Goal: Task Accomplishment & Management: Manage account settings

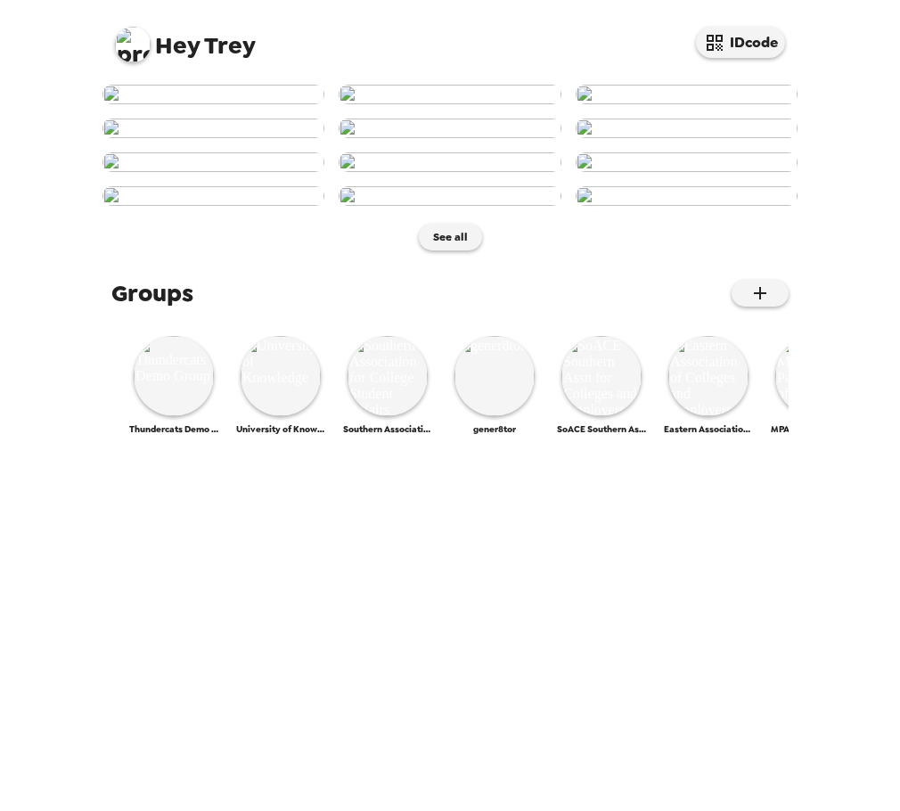
click at [136, 46] on img at bounding box center [133, 45] width 36 height 36
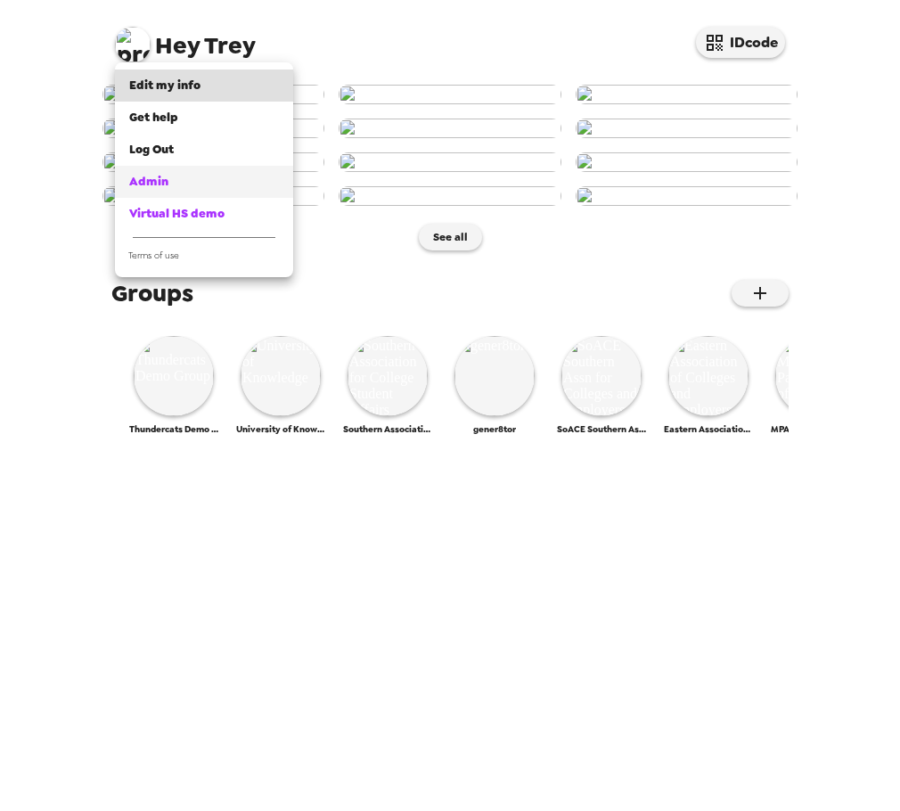
click at [193, 177] on div "Admin" at bounding box center [204, 182] width 150 height 18
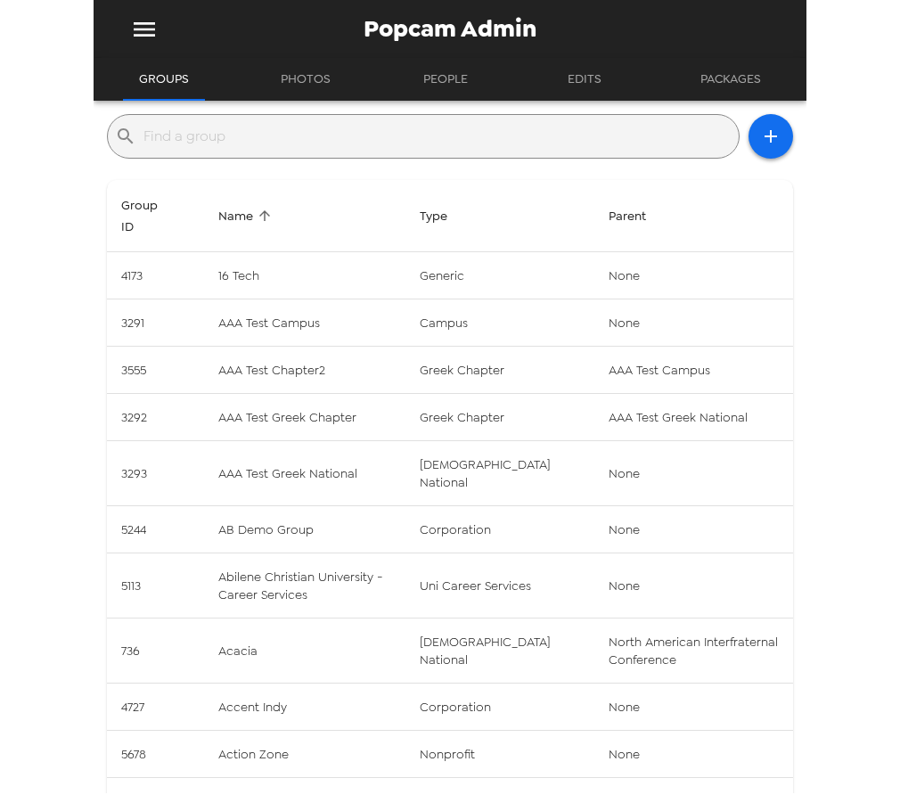
click at [358, 134] on input "text" at bounding box center [438, 136] width 588 height 29
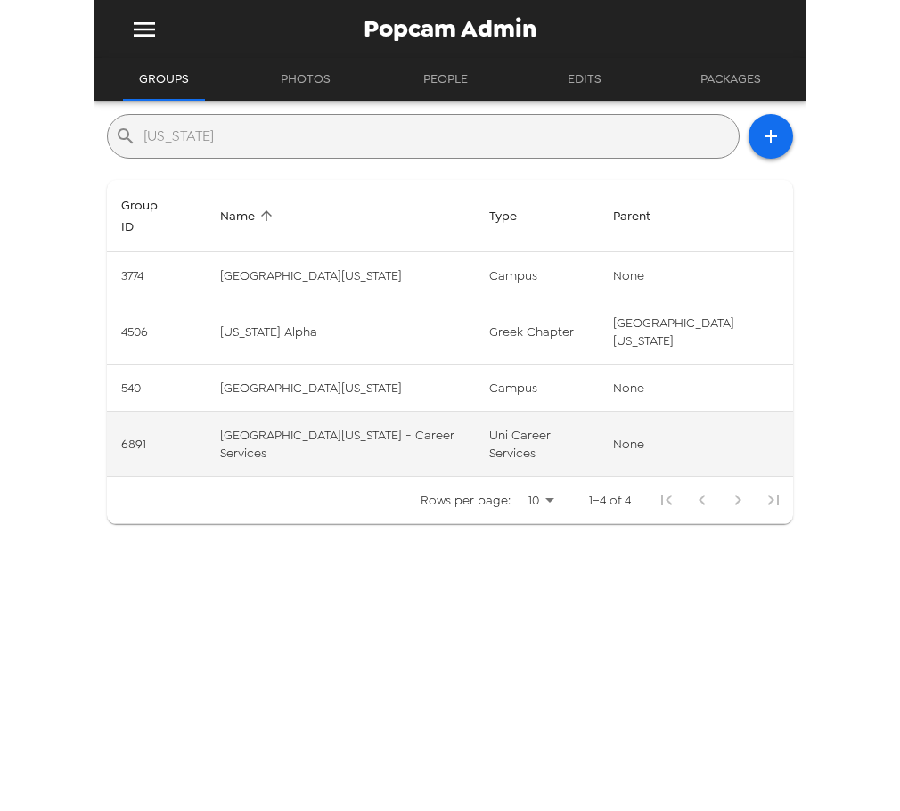
type input "[US_STATE]"
click at [385, 412] on td "[GEOGRAPHIC_DATA][US_STATE] - Career Services" at bounding box center [340, 444] width 269 height 65
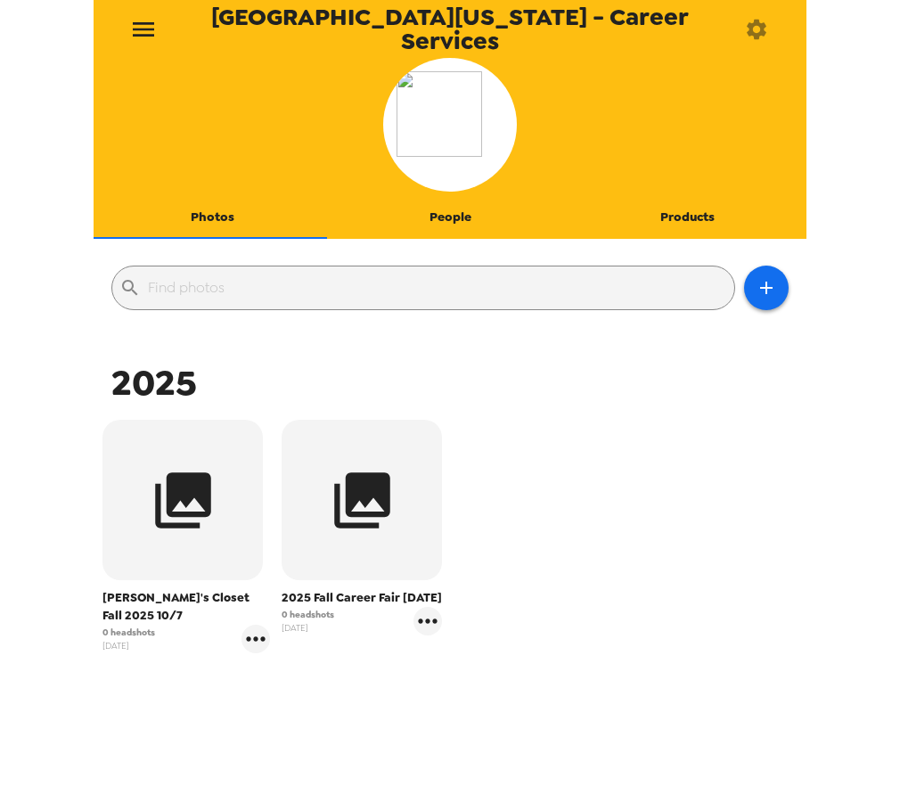
click at [766, 28] on icon "button" at bounding box center [756, 29] width 25 height 25
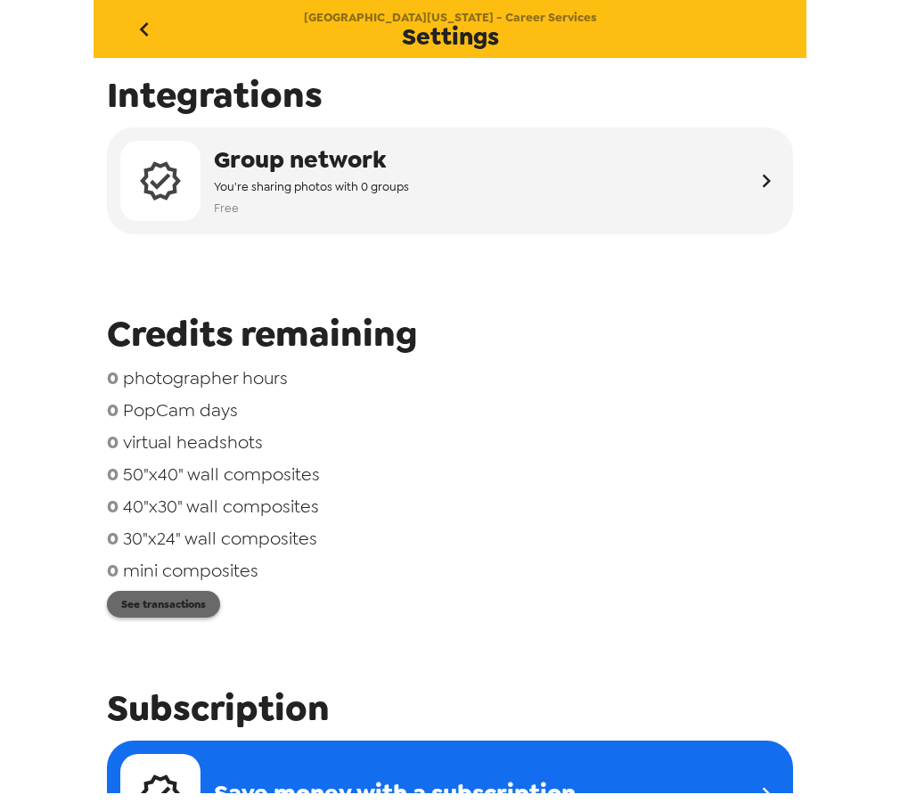
click at [156, 612] on button "See transactions" at bounding box center [163, 604] width 113 height 27
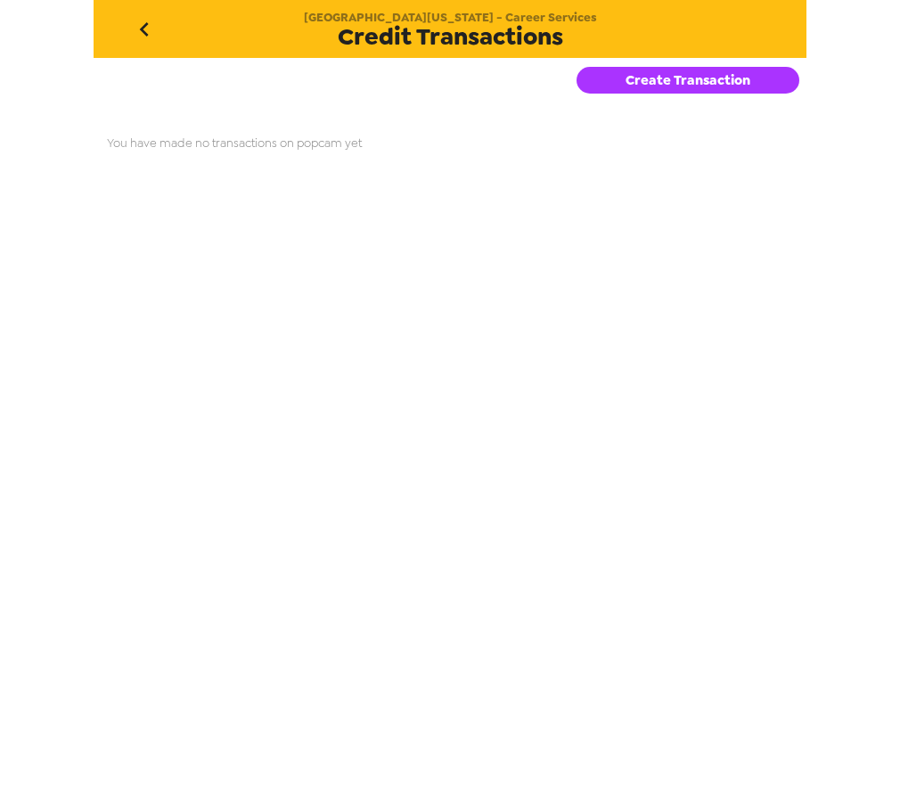
click at [594, 98] on div "Create Transaction" at bounding box center [692, 90] width 230 height 64
click at [620, 78] on button "Create Transaction" at bounding box center [688, 80] width 223 height 27
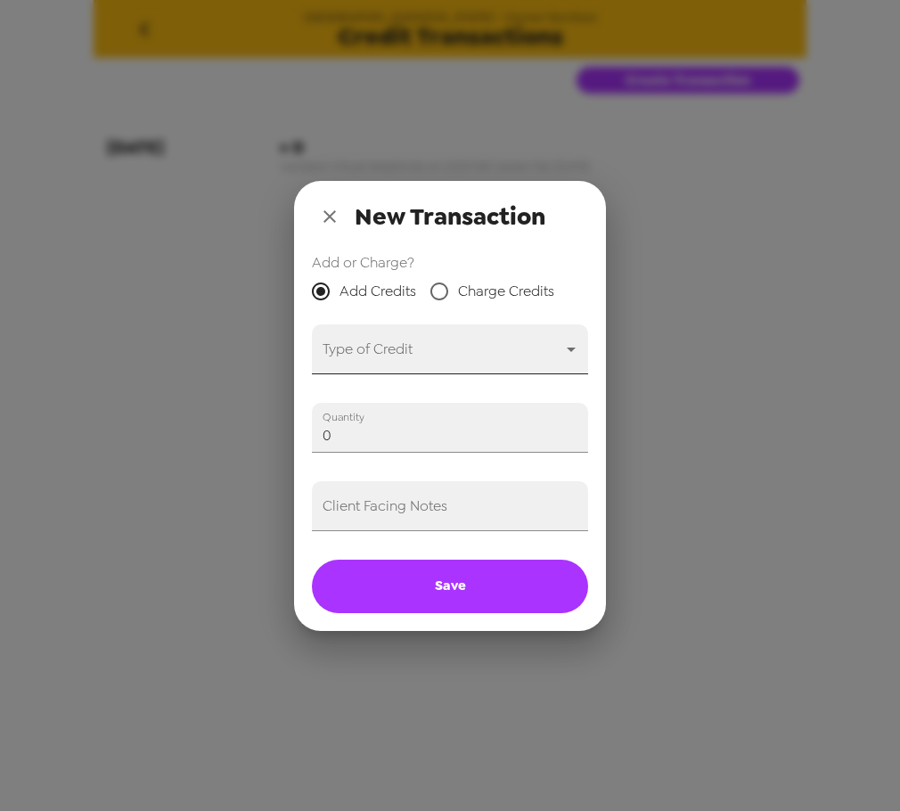
click at [449, 354] on body "University of Idaho - Career Services Credit Transactions Create Transaction 9-…" at bounding box center [450, 405] width 900 height 811
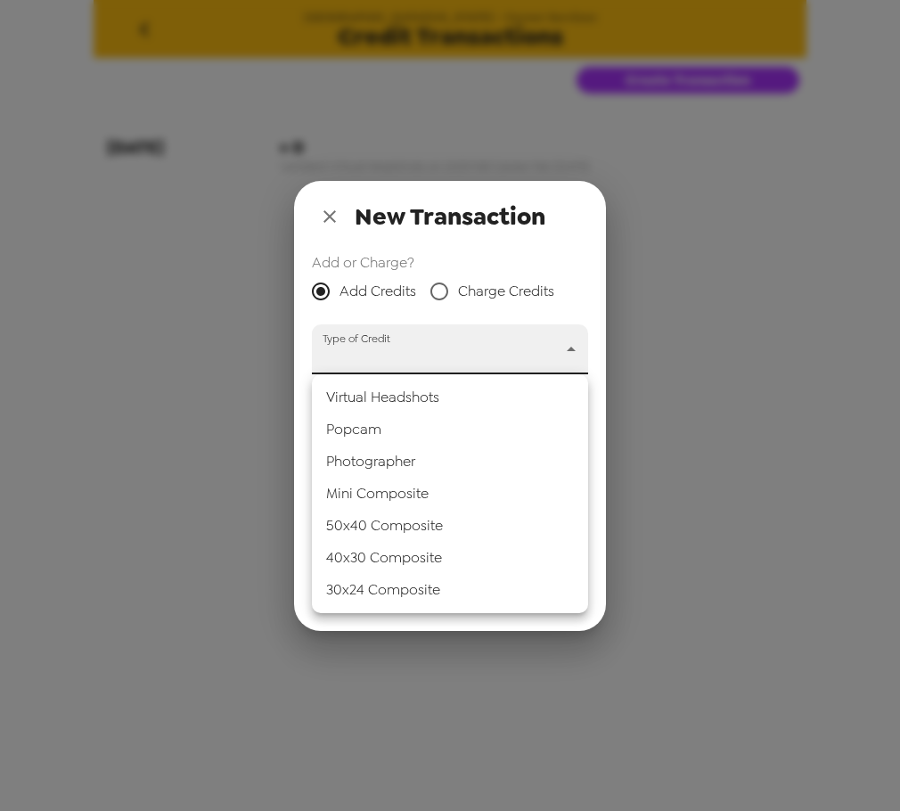
click at [419, 423] on li "Popcam" at bounding box center [450, 430] width 276 height 32
type input "popcam"
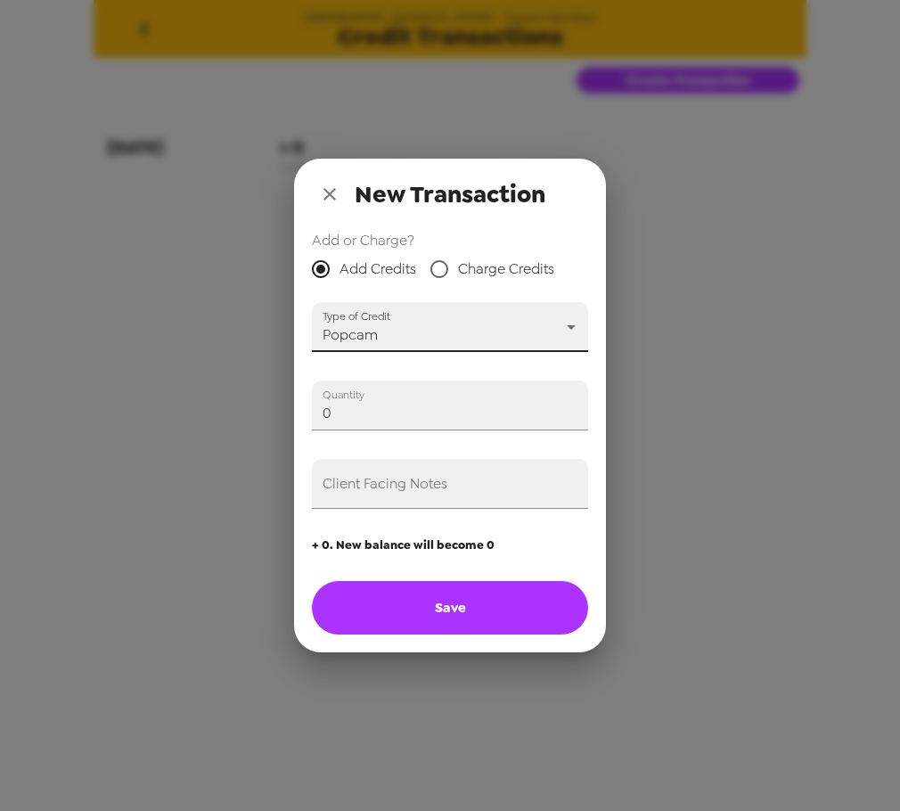
click at [398, 410] on input "0" at bounding box center [450, 406] width 276 height 50
type input "5"
click at [456, 482] on input "Client Facing Notes" at bounding box center [450, 484] width 276 height 50
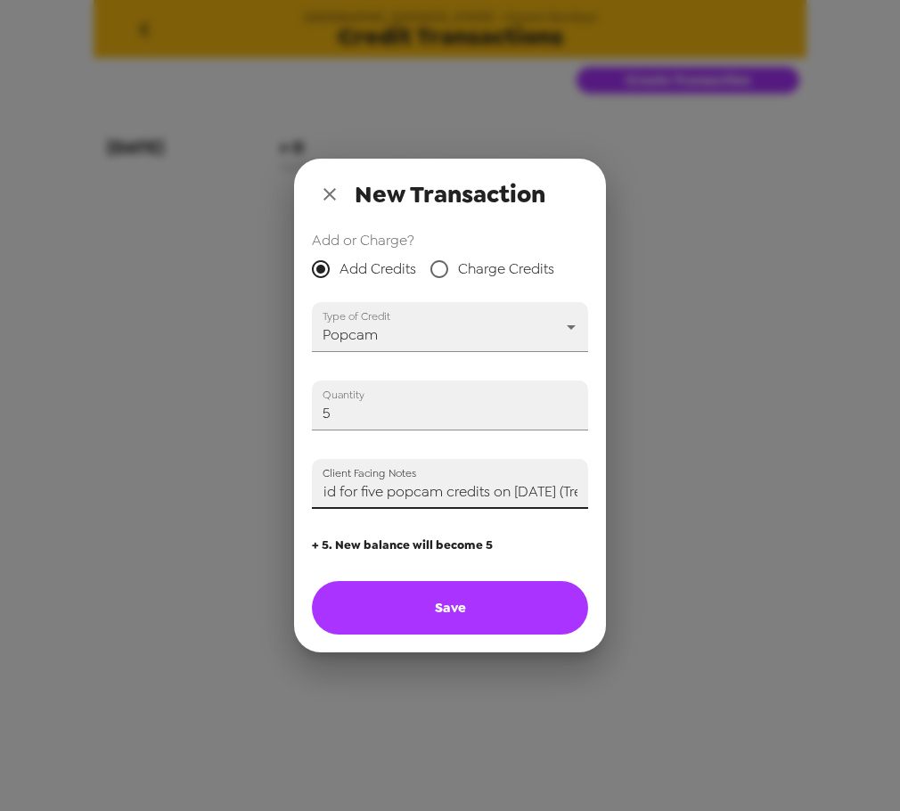
scroll to position [0, 37]
type input "Paid for five popcam credits on 8/19/25 (Trey)"
click at [456, 612] on button "Save" at bounding box center [450, 607] width 276 height 53
type input "0"
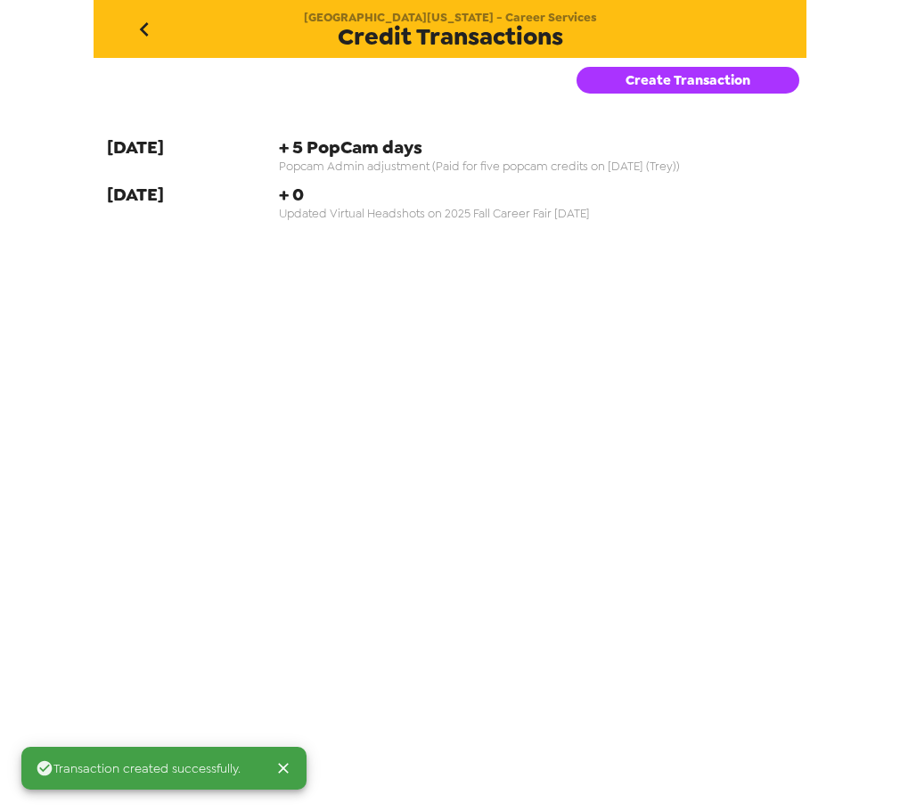
click at [152, 28] on icon "go back" at bounding box center [144, 29] width 29 height 29
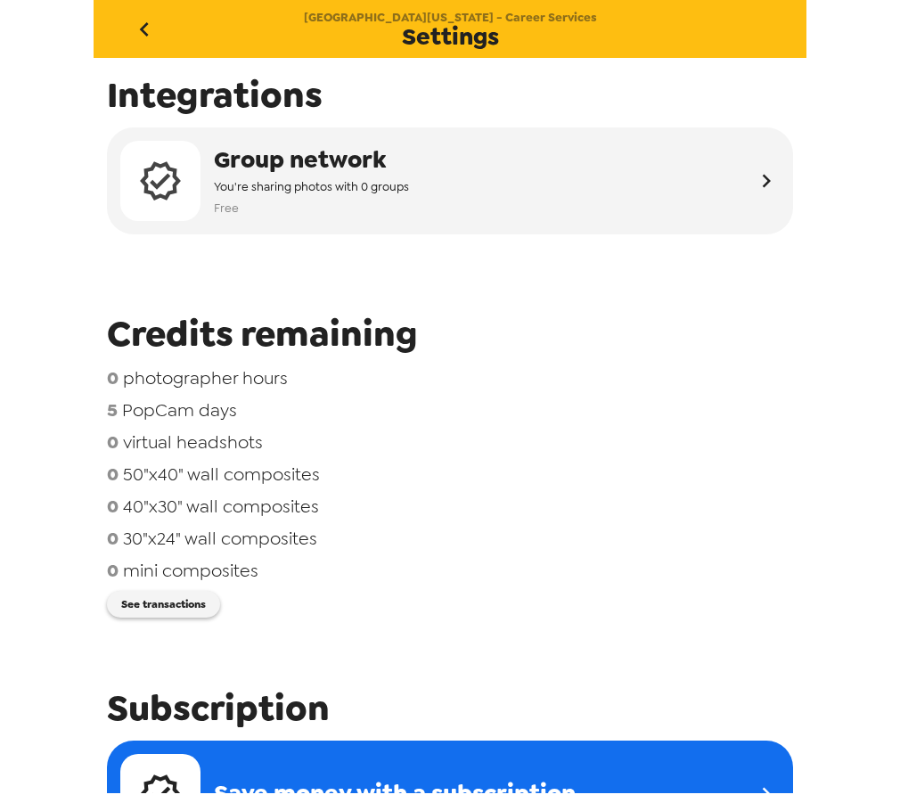
drag, startPoint x: 449, startPoint y: 303, endPoint x: 150, endPoint y: 50, distance: 392.2
click at [448, 301] on div "Integrations Group network You're sharing photos with 0 groups Free Credits rem…" at bounding box center [450, 425] width 713 height 735
click at [142, 30] on icon "go back" at bounding box center [143, 29] width 9 height 14
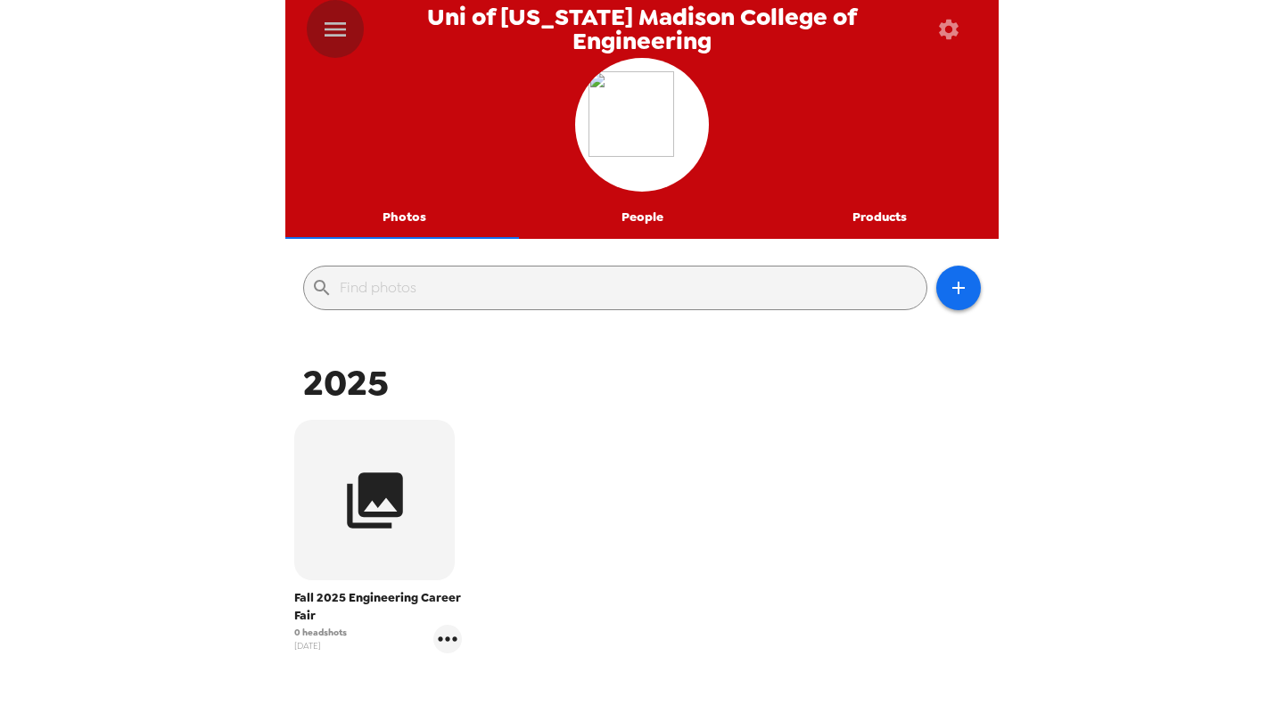
click at [334, 26] on icon "menu" at bounding box center [335, 29] width 29 height 29
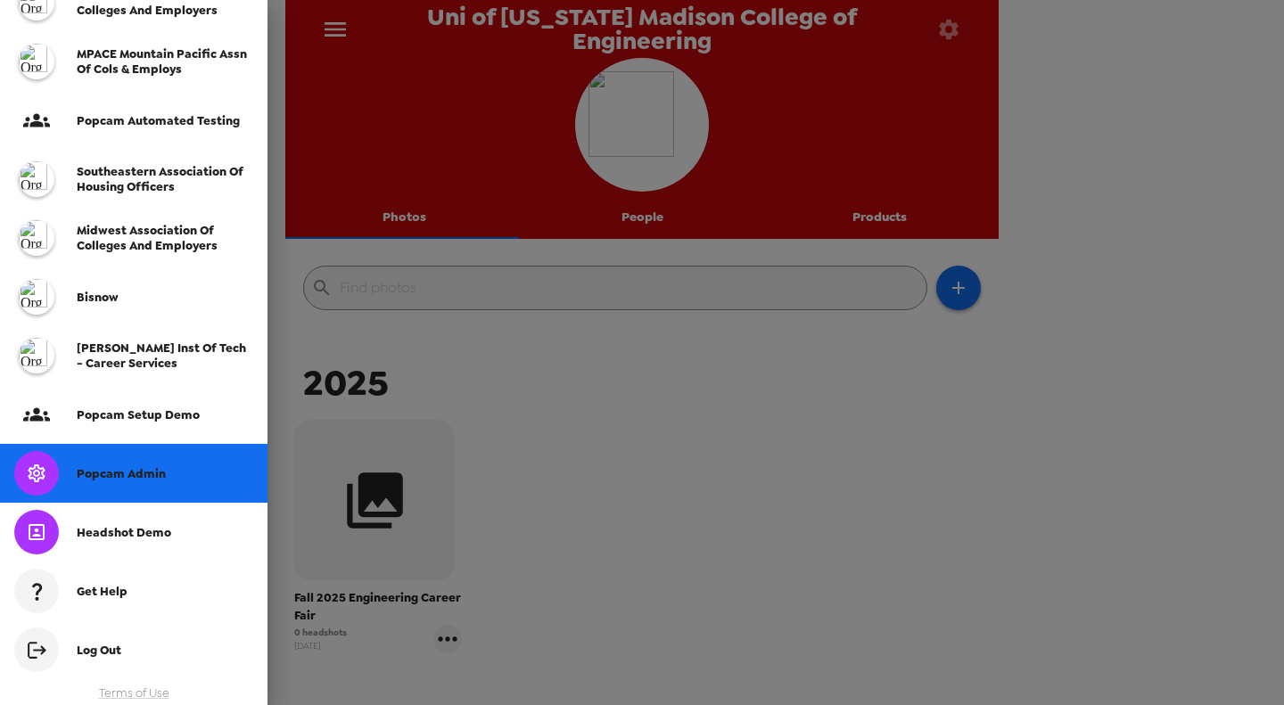
scroll to position [433, 0]
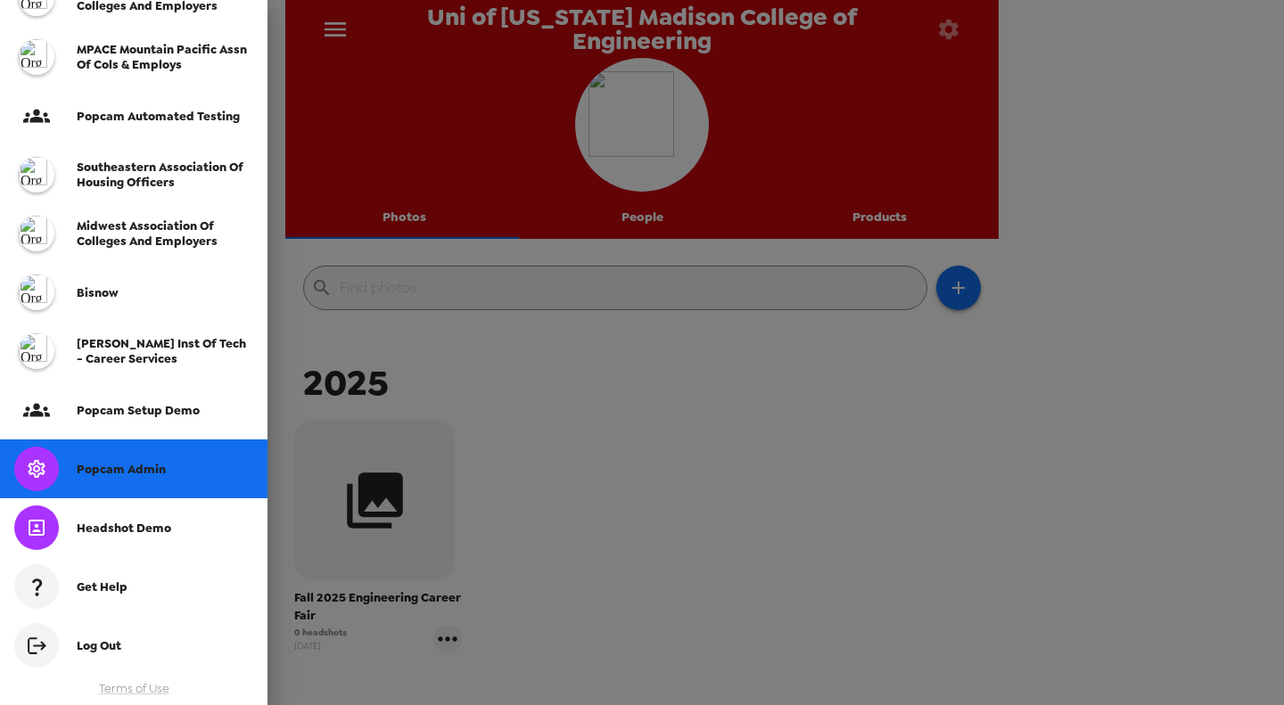
click at [172, 464] on div "Popcam Admin" at bounding box center [165, 469] width 177 height 15
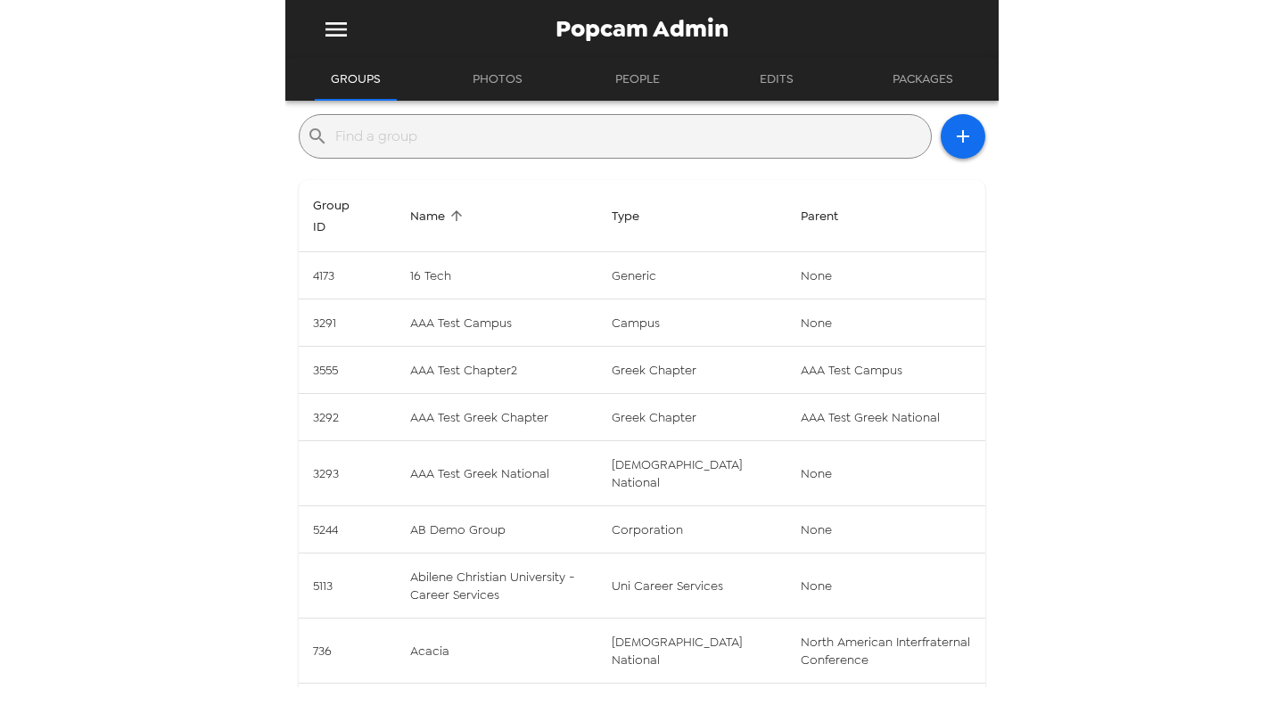
click at [431, 129] on input "text" at bounding box center [629, 136] width 588 height 29
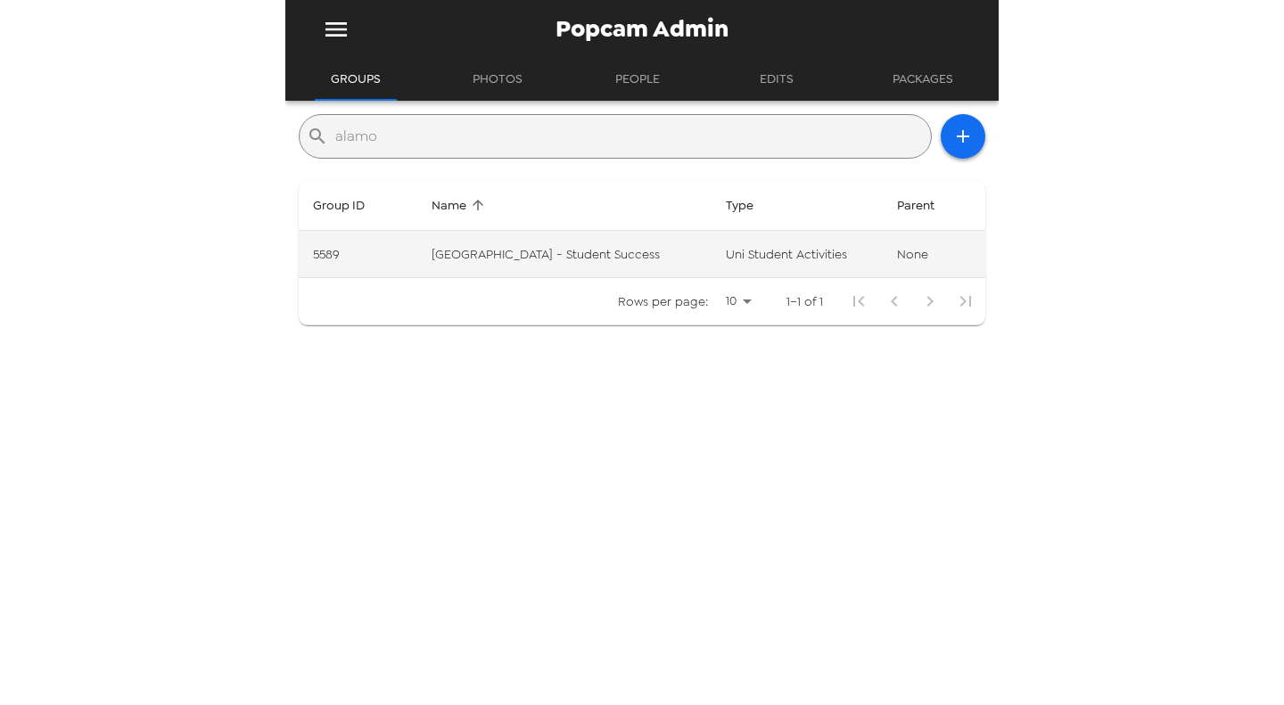
type input "alamo"
click at [593, 259] on td "Alamo Colleges District - Student Success" at bounding box center [564, 254] width 294 height 47
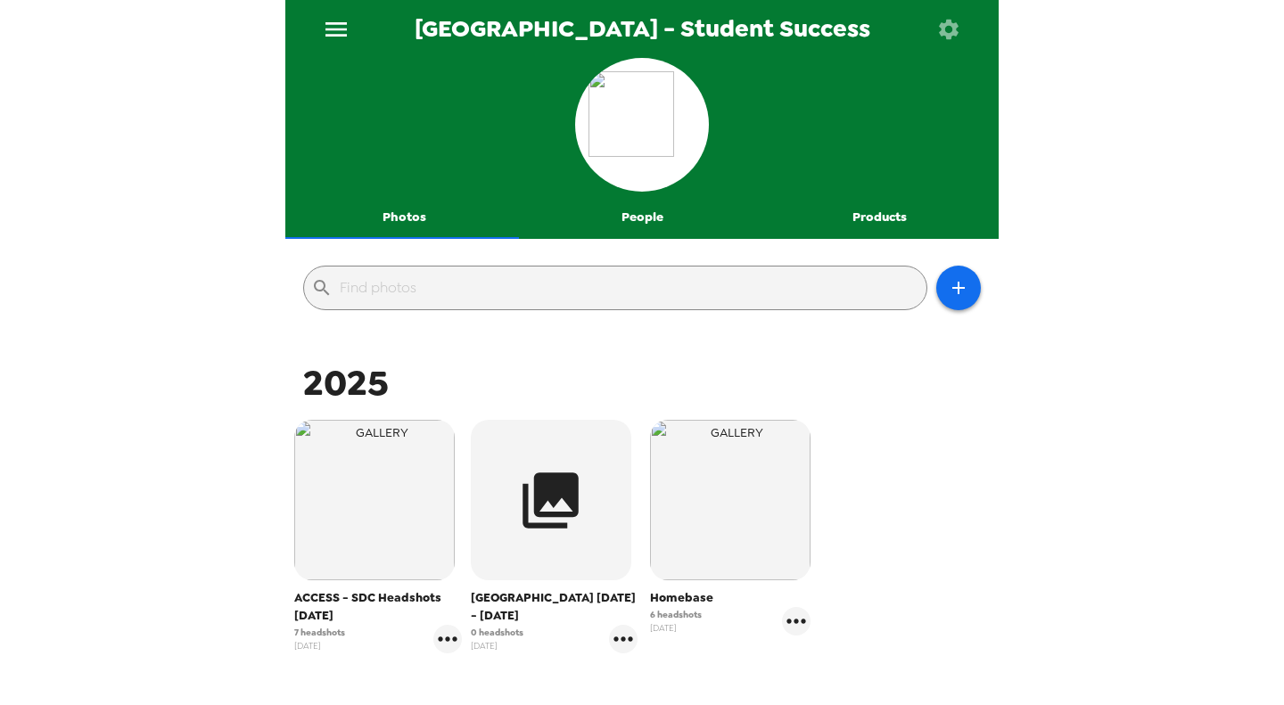
click at [630, 202] on button "People" at bounding box center [642, 217] width 238 height 43
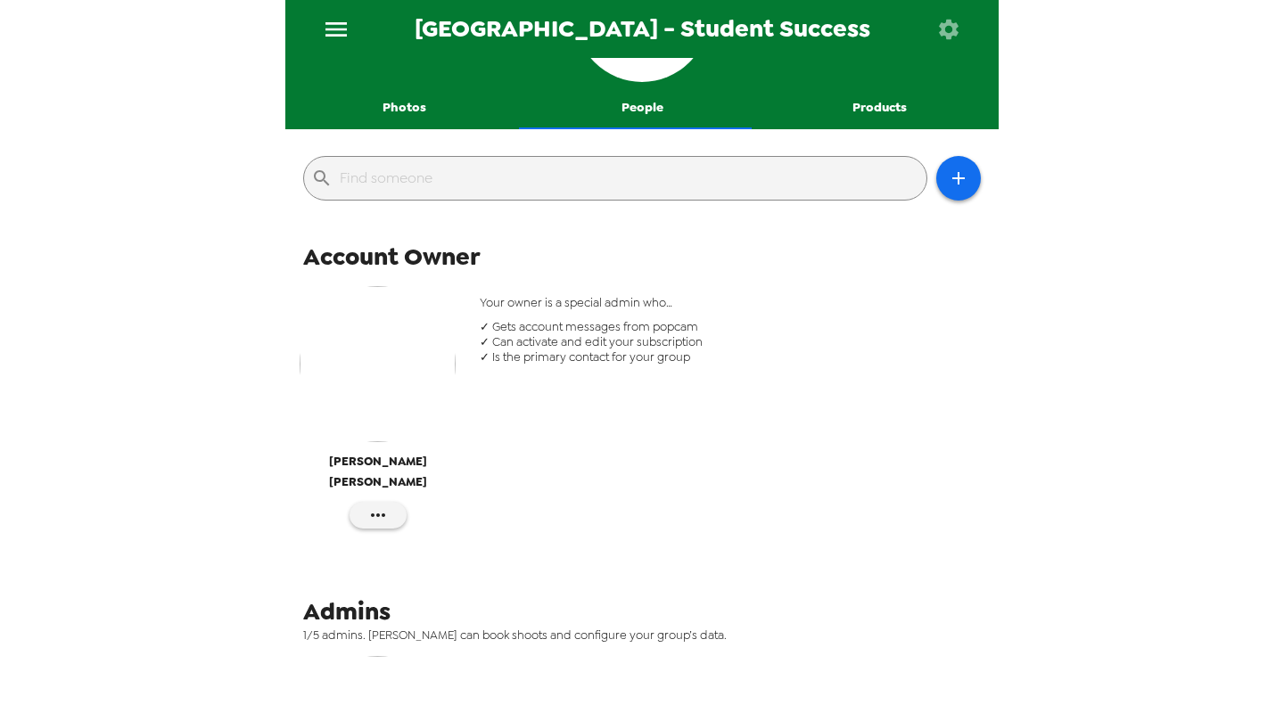
scroll to position [70, 0]
